Goal: Task Accomplishment & Management: Complete application form

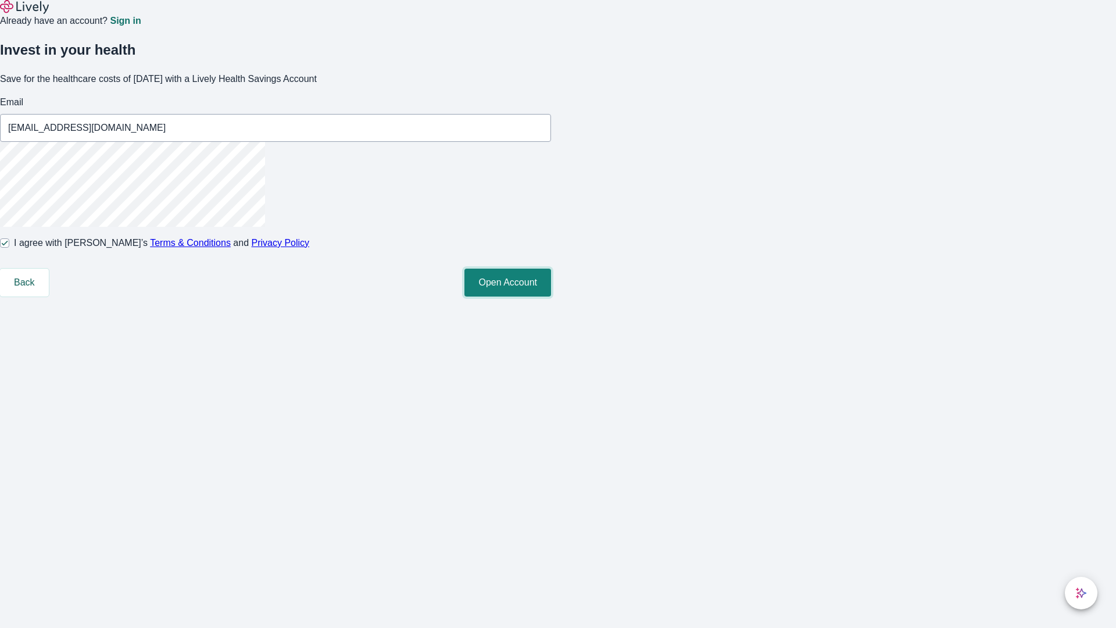
click at [551, 296] on button "Open Account" at bounding box center [507, 282] width 87 height 28
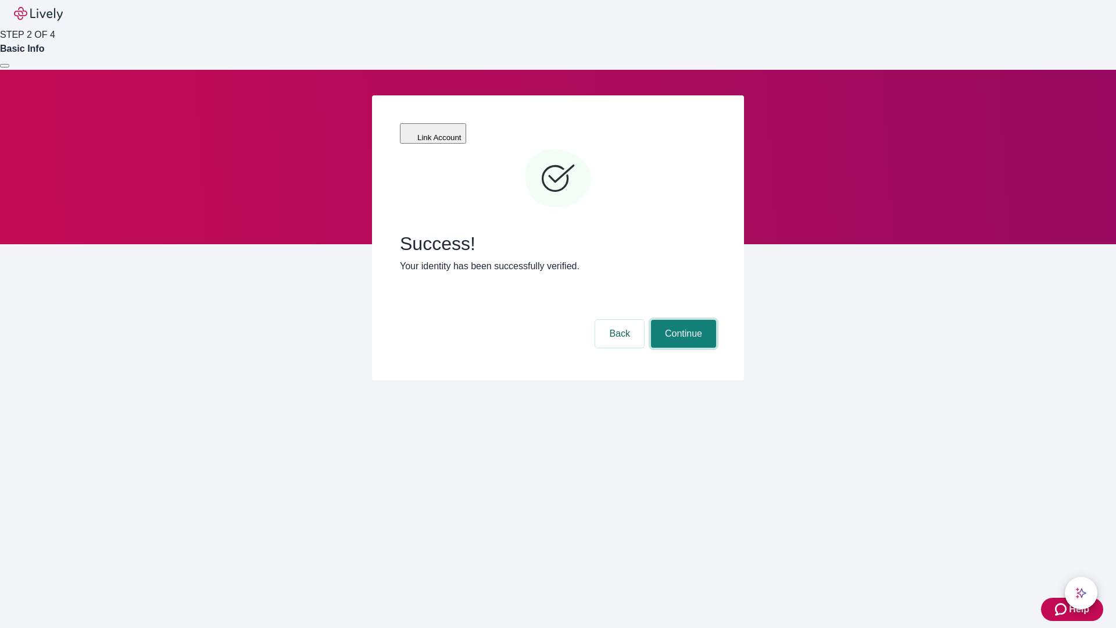
click at [682, 320] on button "Continue" at bounding box center [683, 334] width 65 height 28
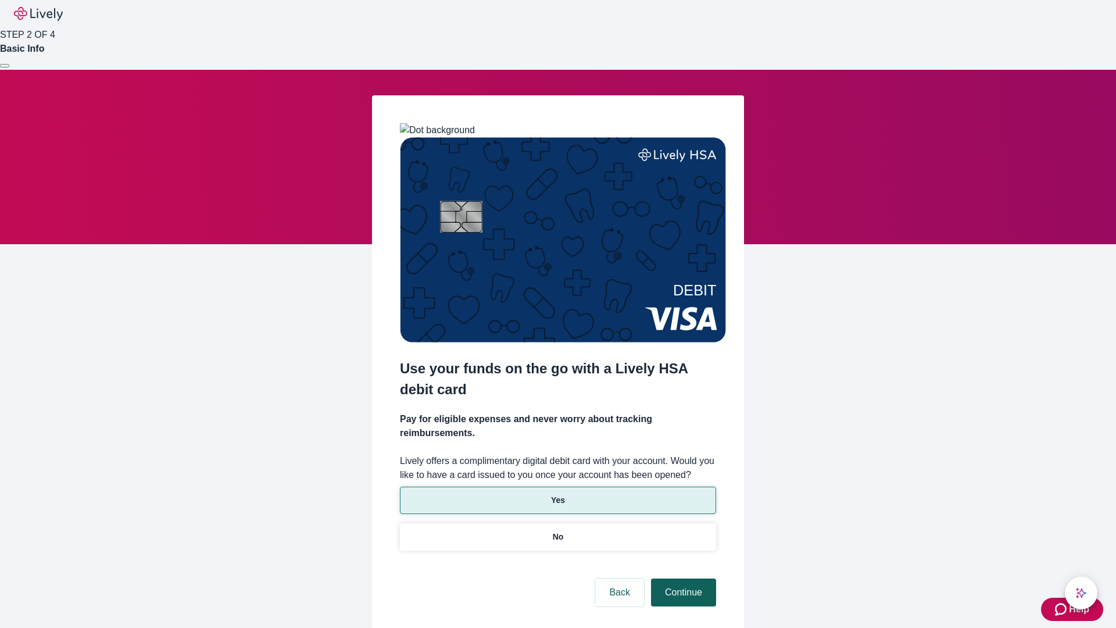
click at [557, 531] on p "No" at bounding box center [558, 537] width 11 height 12
click at [682, 578] on button "Continue" at bounding box center [683, 592] width 65 height 28
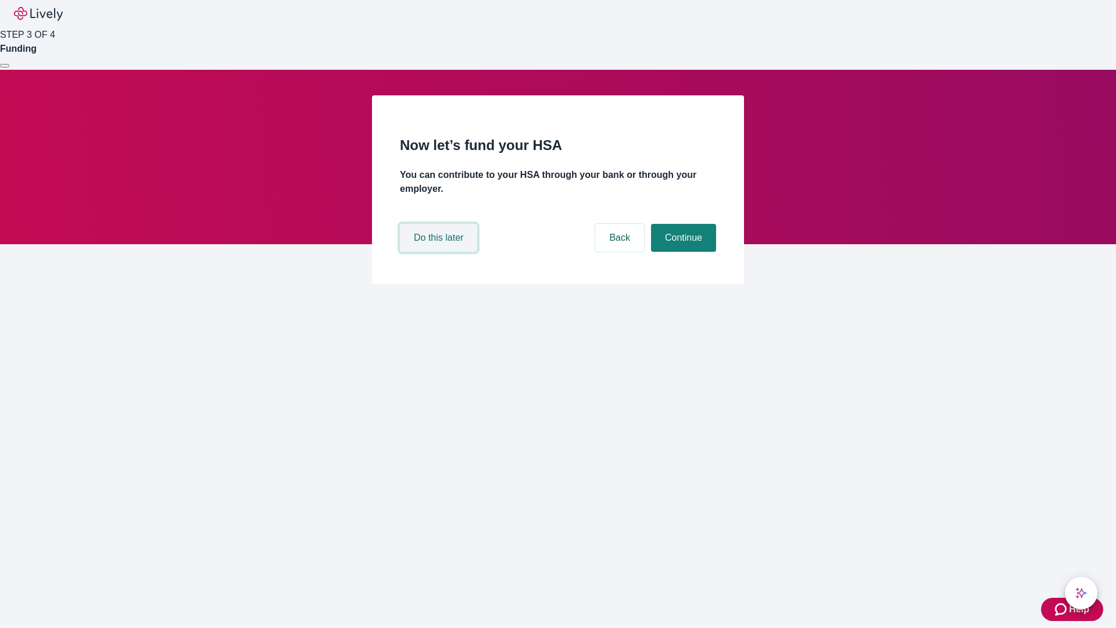
click at [440, 252] on button "Do this later" at bounding box center [438, 238] width 77 height 28
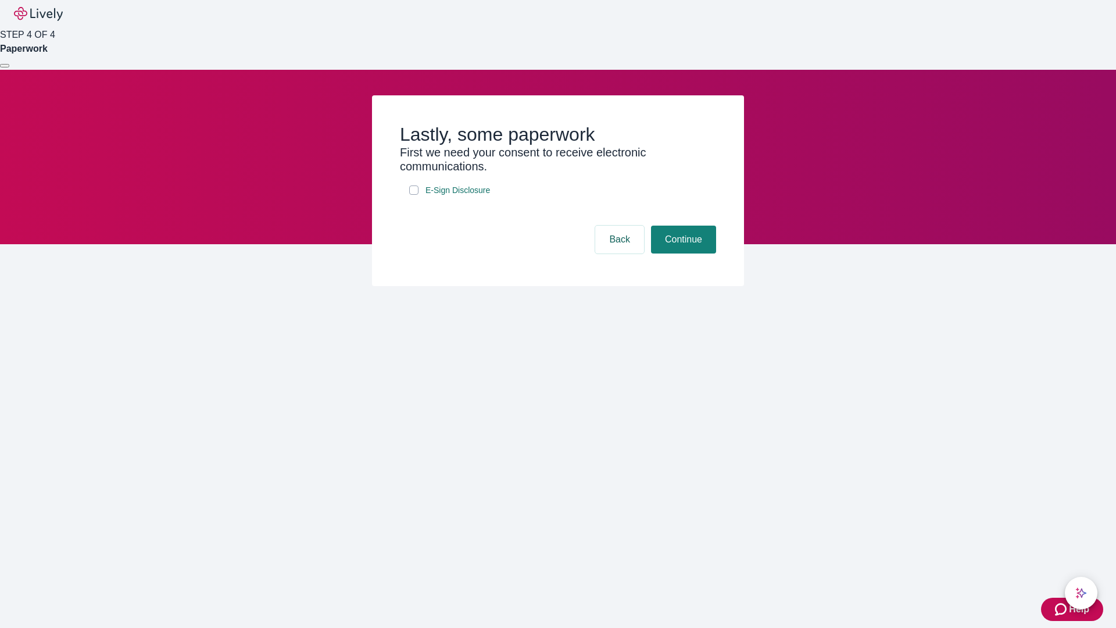
click at [414, 195] on input "E-Sign Disclosure" at bounding box center [413, 189] width 9 height 9
checkbox input "true"
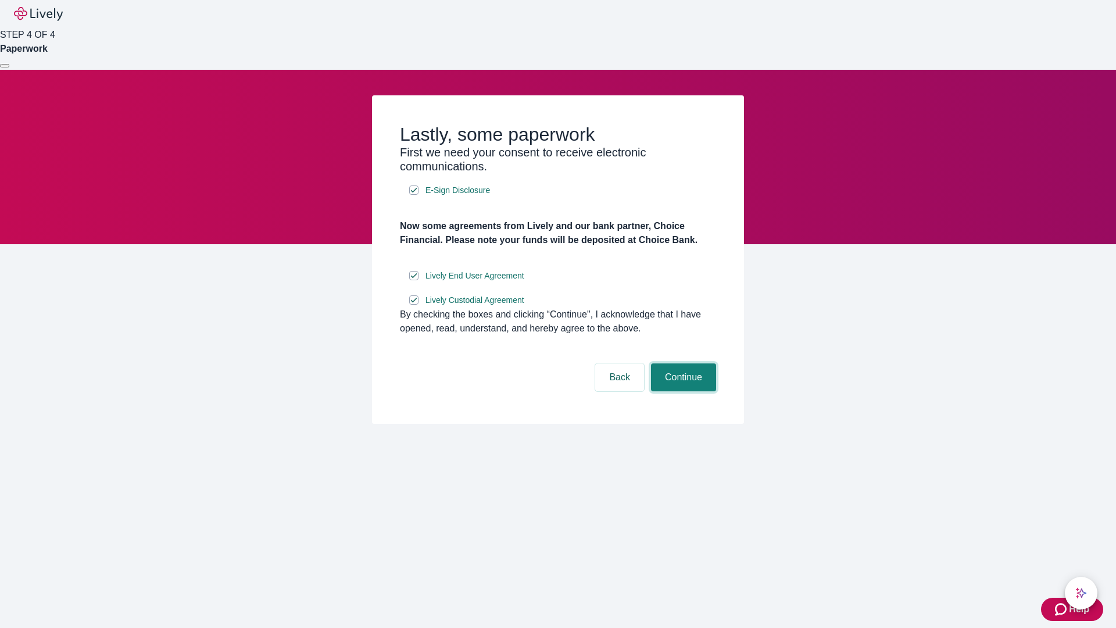
click at [682, 391] on button "Continue" at bounding box center [683, 377] width 65 height 28
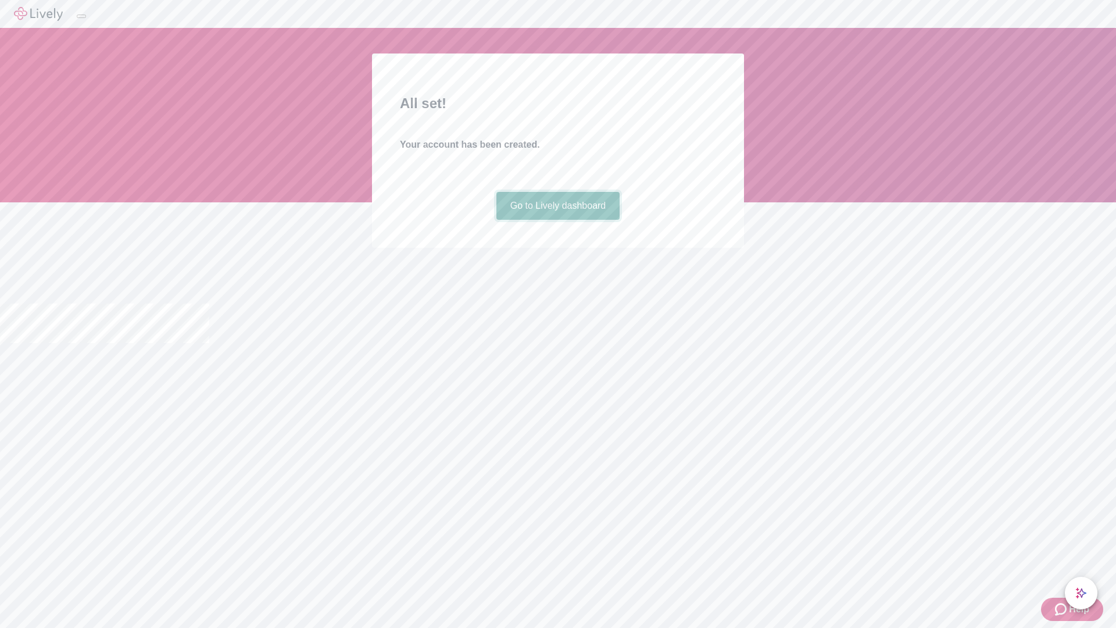
click at [557, 220] on link "Go to Lively dashboard" at bounding box center [558, 206] width 124 height 28
